Goal: Task Accomplishment & Management: Use online tool/utility

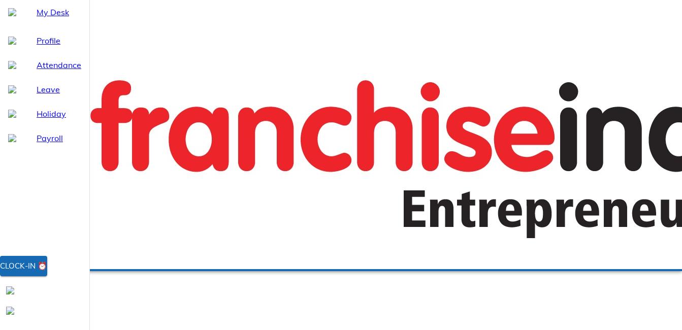
click at [47, 273] on div "Clock-in ⏰" at bounding box center [23, 266] width 47 height 13
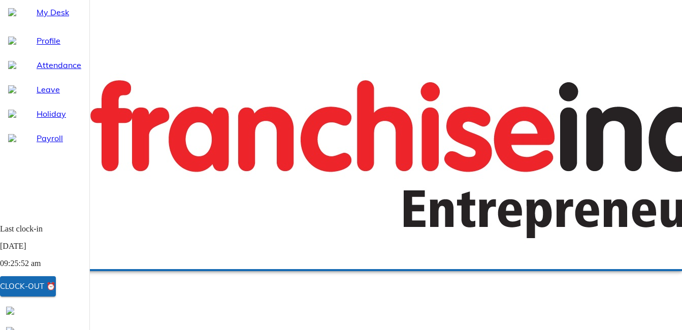
click at [52, 71] on span "Attendance" at bounding box center [59, 65] width 45 height 12
select select "8"
